Goal: Task Accomplishment & Management: Manage account settings

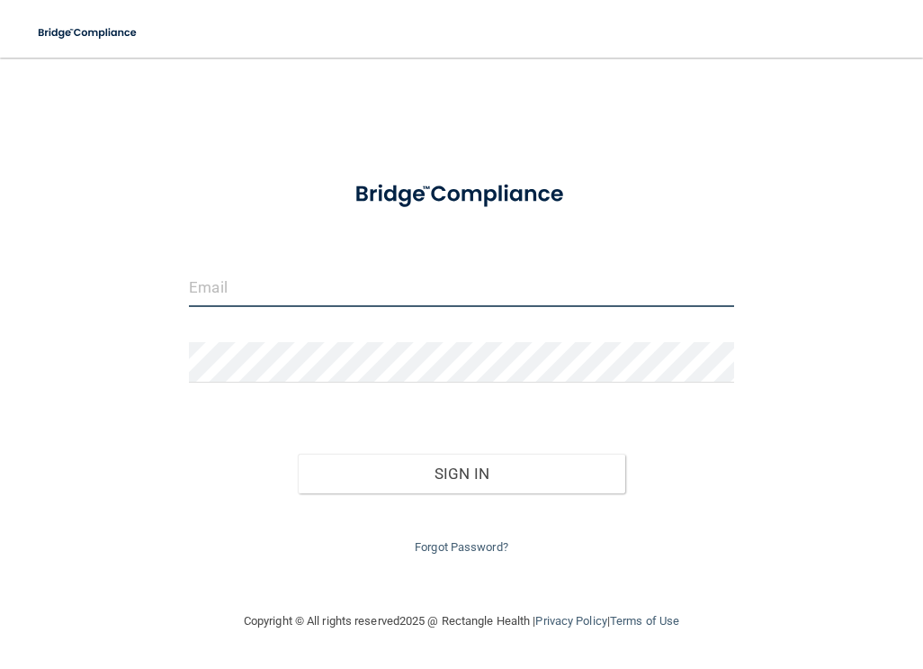
click at [228, 285] on input "email" at bounding box center [461, 286] width 545 height 41
click at [235, 287] on input "email" at bounding box center [461, 286] width 545 height 41
type input "[EMAIL_ADDRESS][DOMAIN_NAME]"
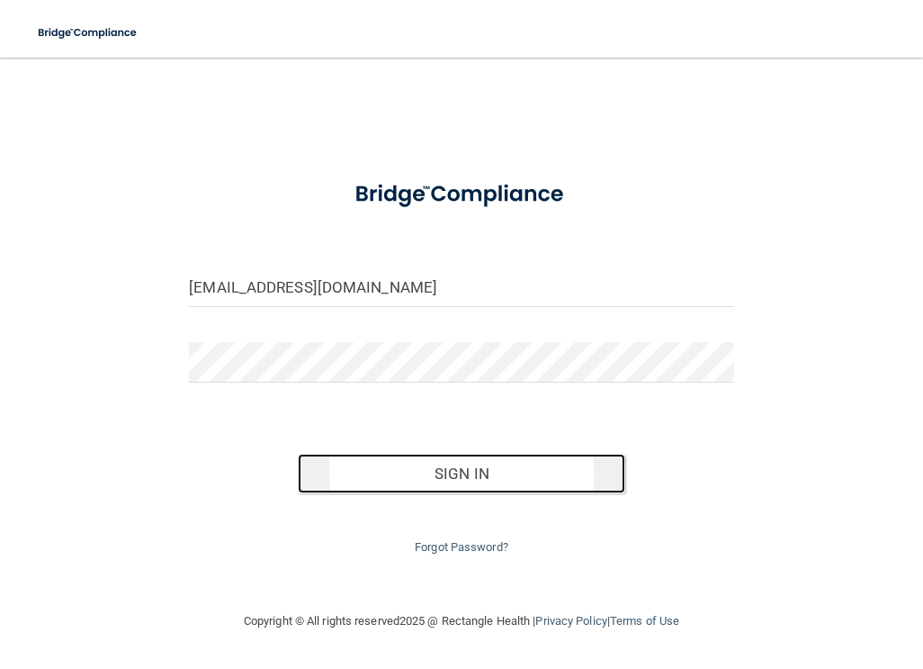
click at [434, 464] on button "Sign In" at bounding box center [461, 474] width 327 height 40
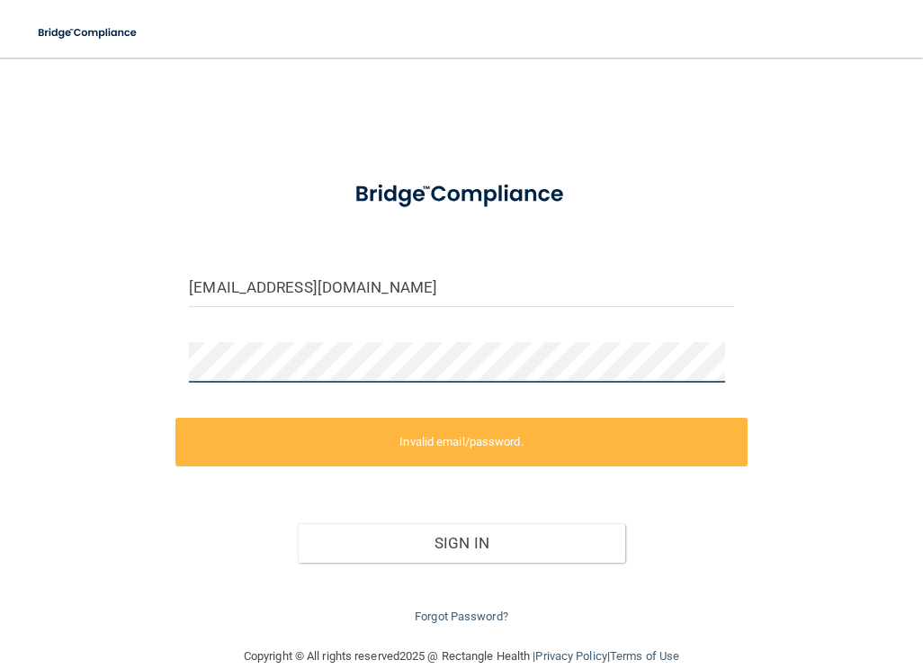
click at [0, 389] on html "Toggle navigation Manage My Enterprise Manage My Location mhorne@alamontdental.…" at bounding box center [461, 334] width 923 height 669
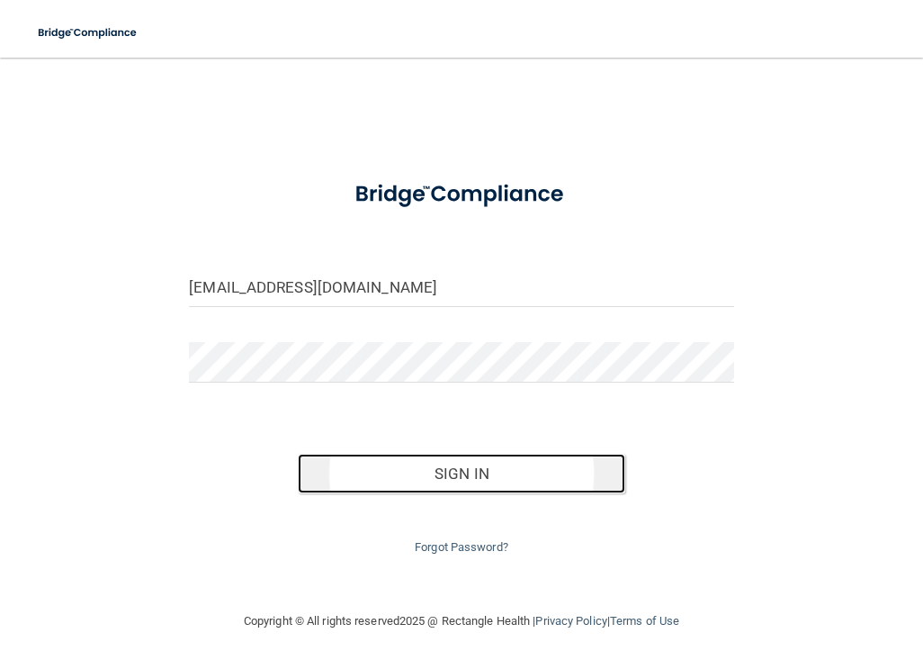
click at [415, 473] on button "Sign In" at bounding box center [461, 474] width 327 height 40
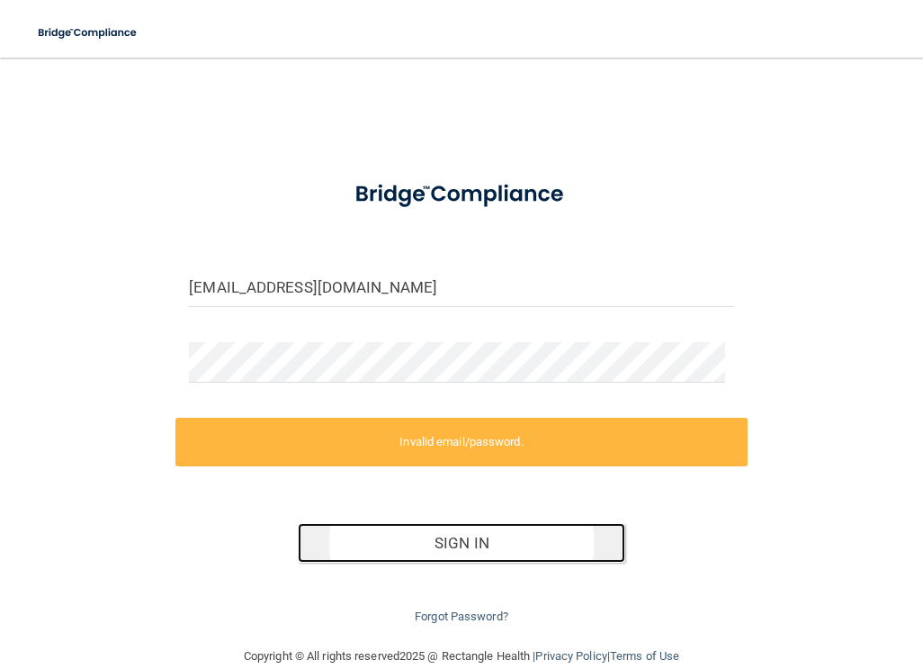
click at [473, 549] on button "Sign In" at bounding box center [461, 543] width 327 height 40
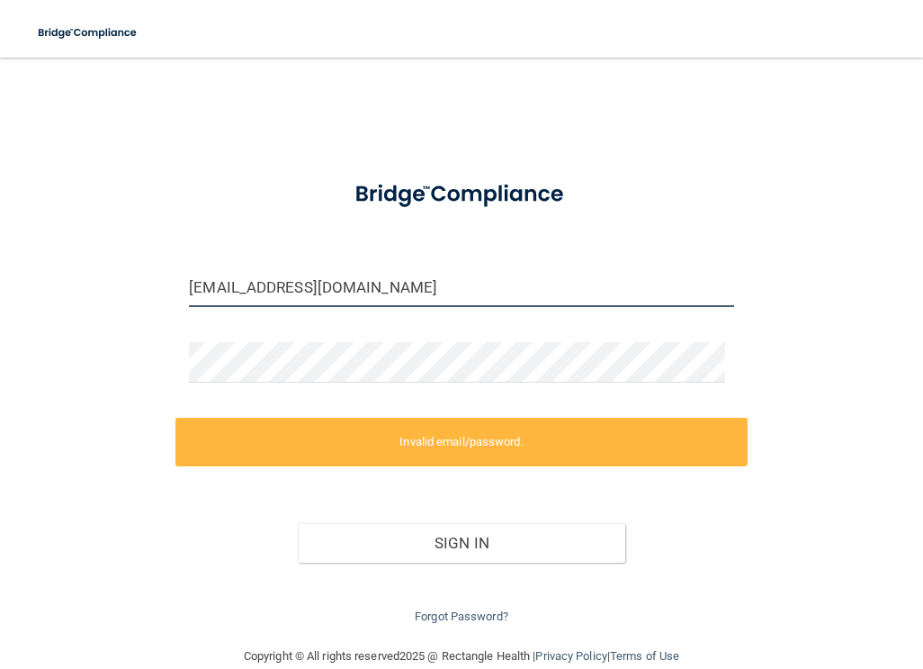
drag, startPoint x: 396, startPoint y: 285, endPoint x: -296, endPoint y: 237, distance: 693.9
click at [0, 237] on html "Toggle navigation Manage My Enterprise Manage My Location mhorne@alamontdental.…" at bounding box center [461, 334] width 923 height 669
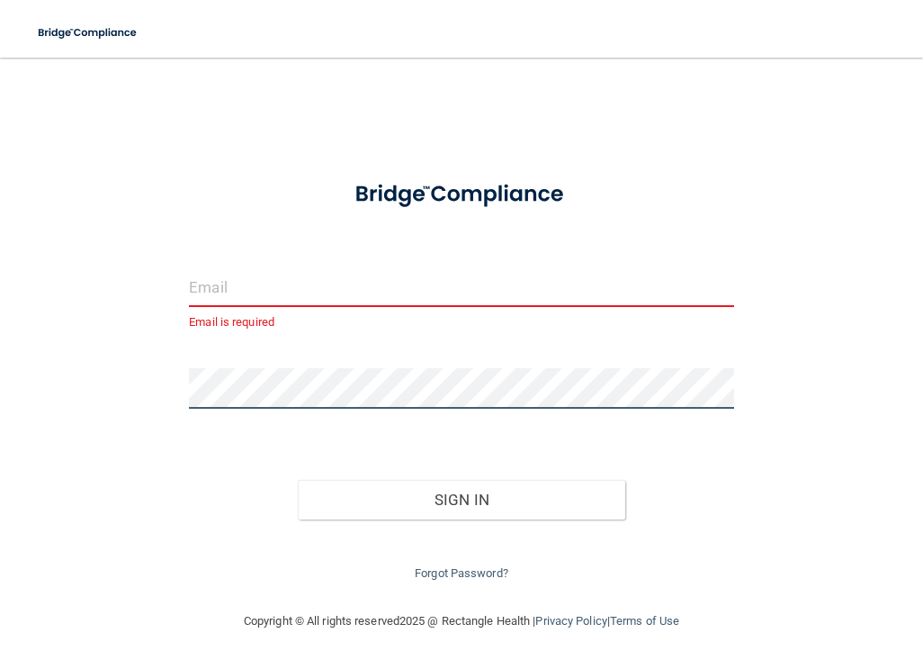
click at [12, 390] on main "Email is required Invalid email/password. You don't have permission to access t…" at bounding box center [461, 363] width 923 height 611
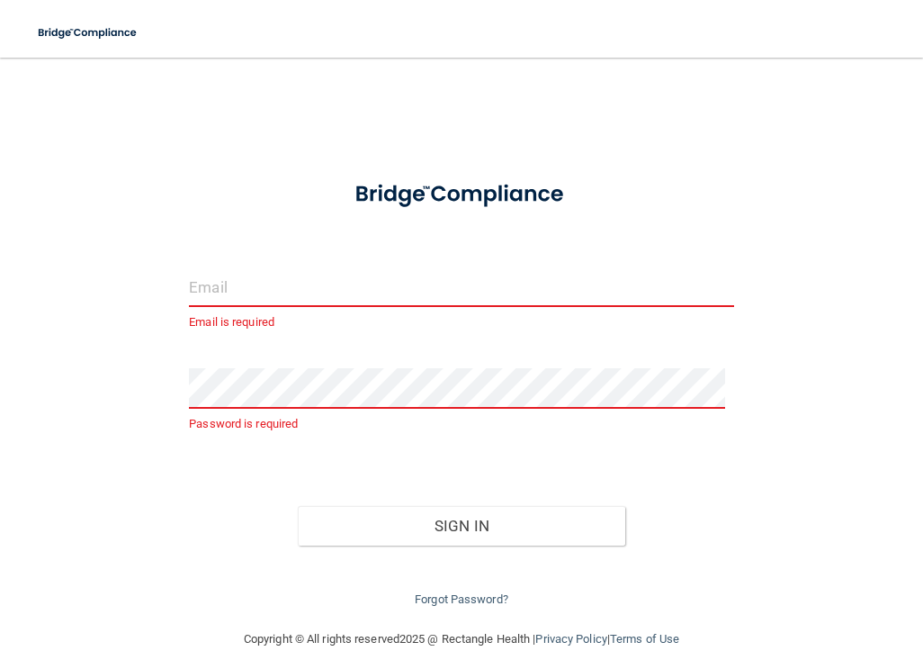
click at [205, 471] on div "Sign In" at bounding box center [462, 508] width 572 height 76
click at [456, 595] on link "Forgot Password?" at bounding box center [462, 599] width 94 height 14
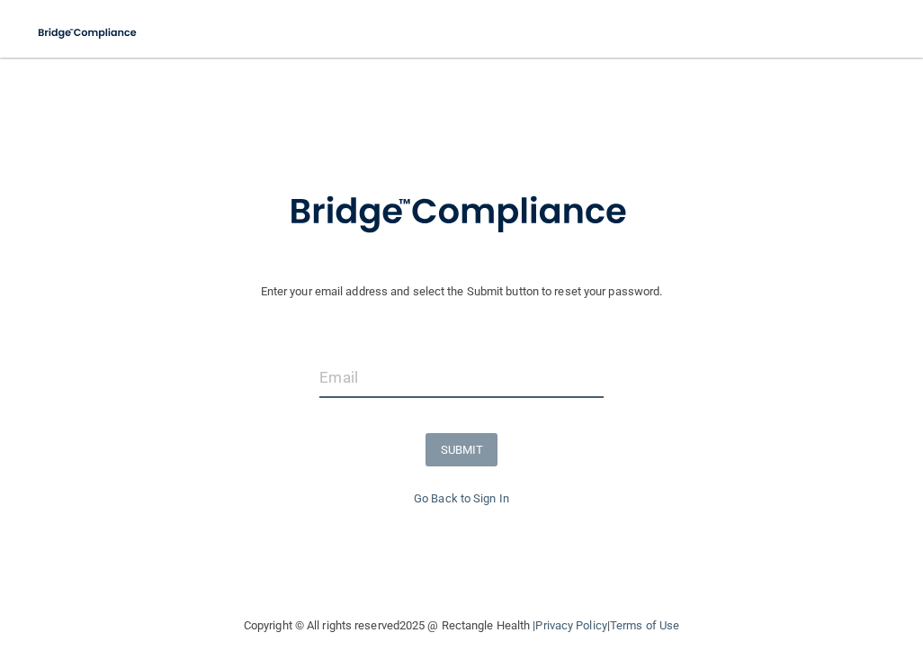
click at [336, 374] on input "email" at bounding box center [462, 377] width 284 height 41
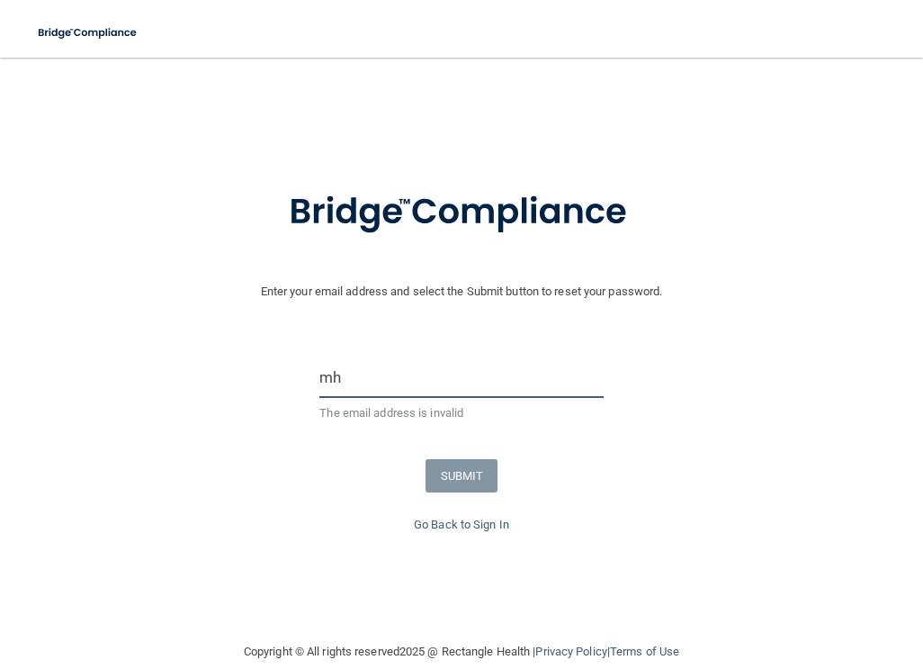
type input "m"
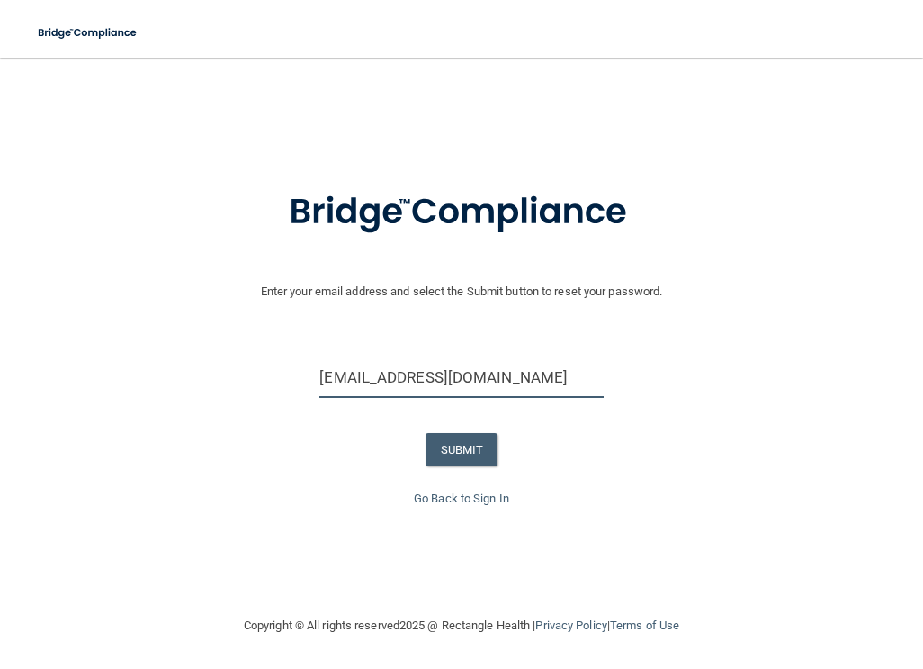
type input "Mhorne@alamontdental.com"
click at [452, 454] on button "SUBMIT" at bounding box center [462, 449] width 73 height 33
